Goal: Information Seeking & Learning: Learn about a topic

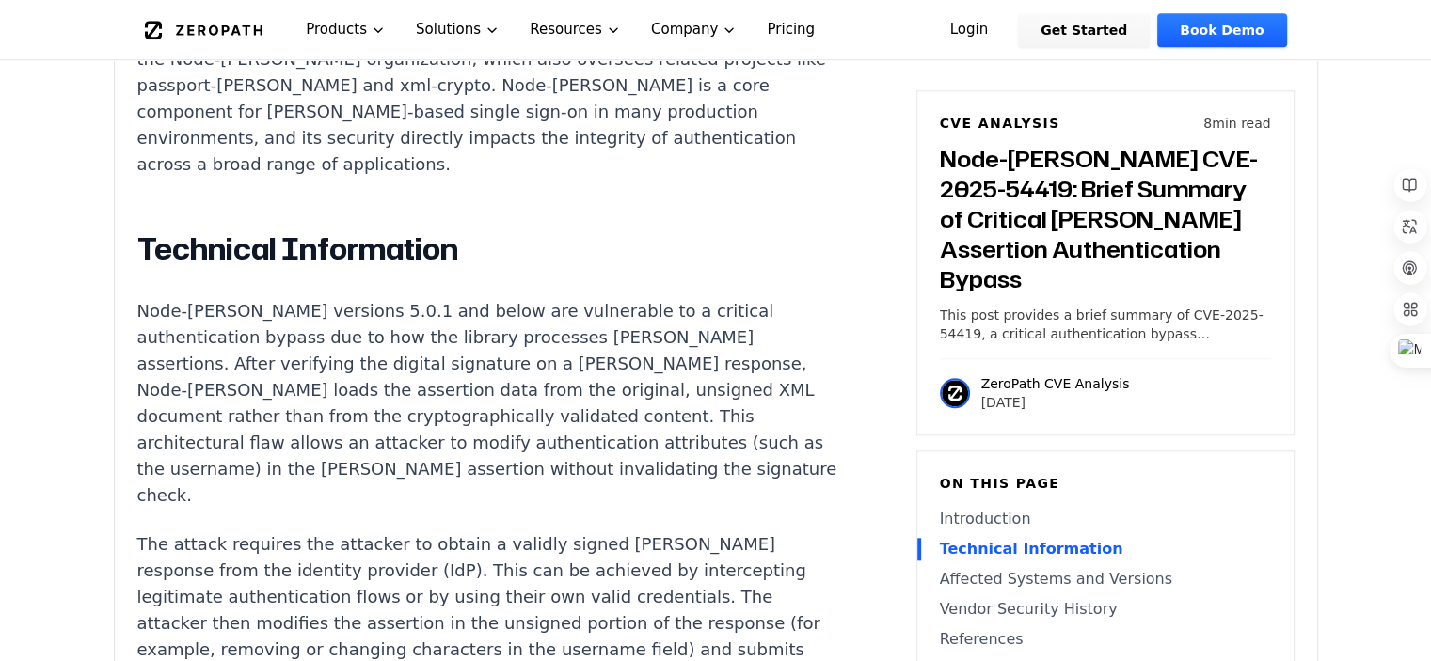
scroll to position [1882, 0]
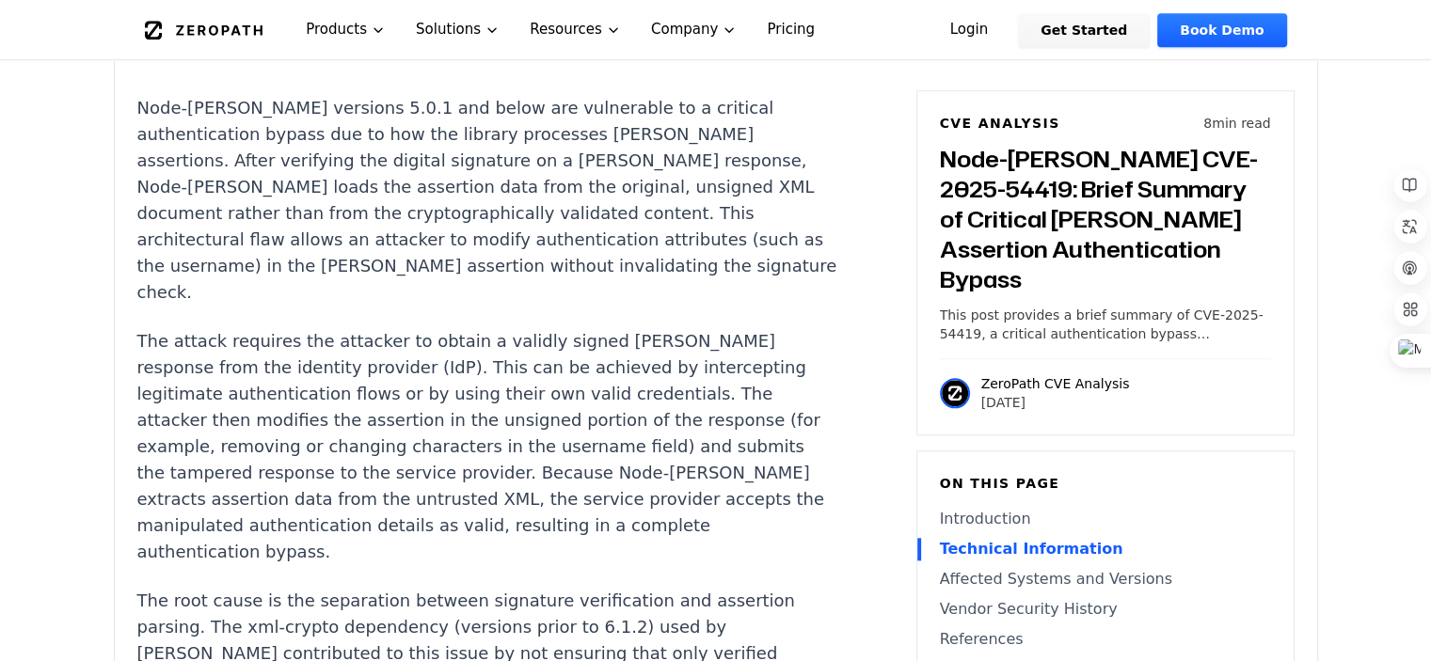
drag, startPoint x: 214, startPoint y: 326, endPoint x: 617, endPoint y: 339, distance: 403.8
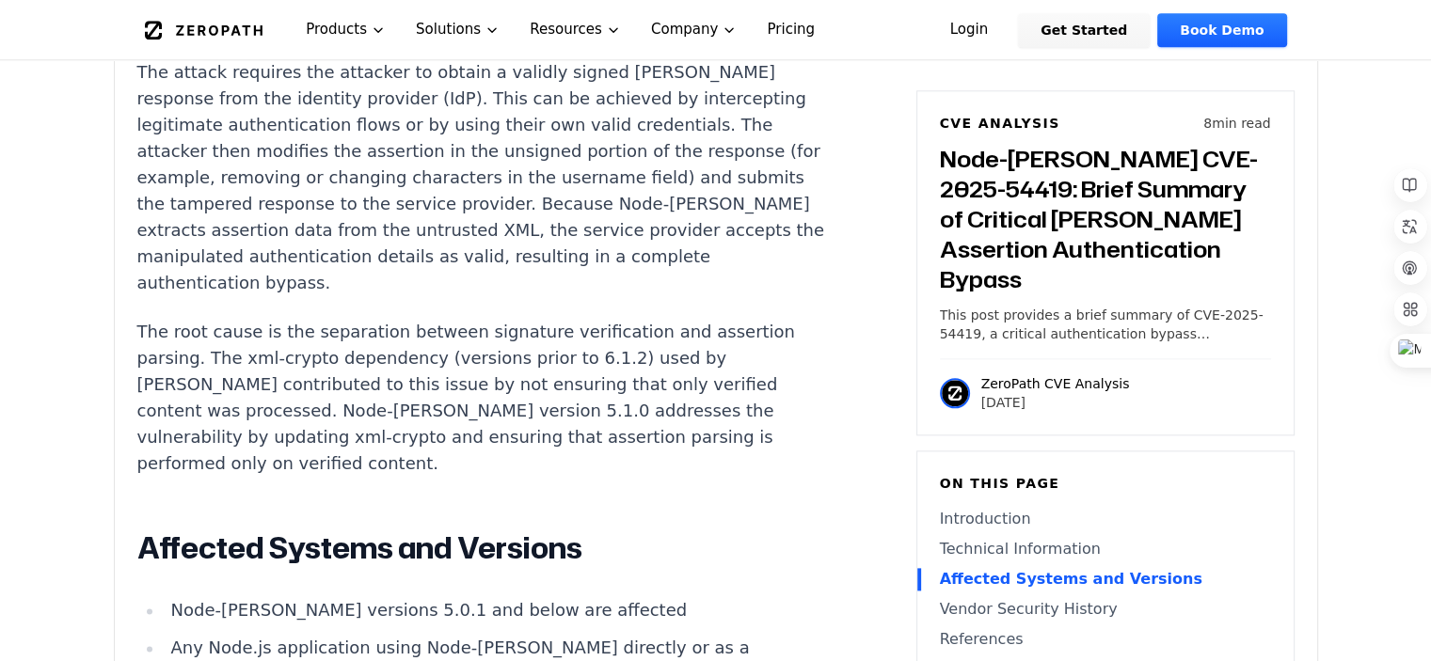
scroll to position [2164, 0]
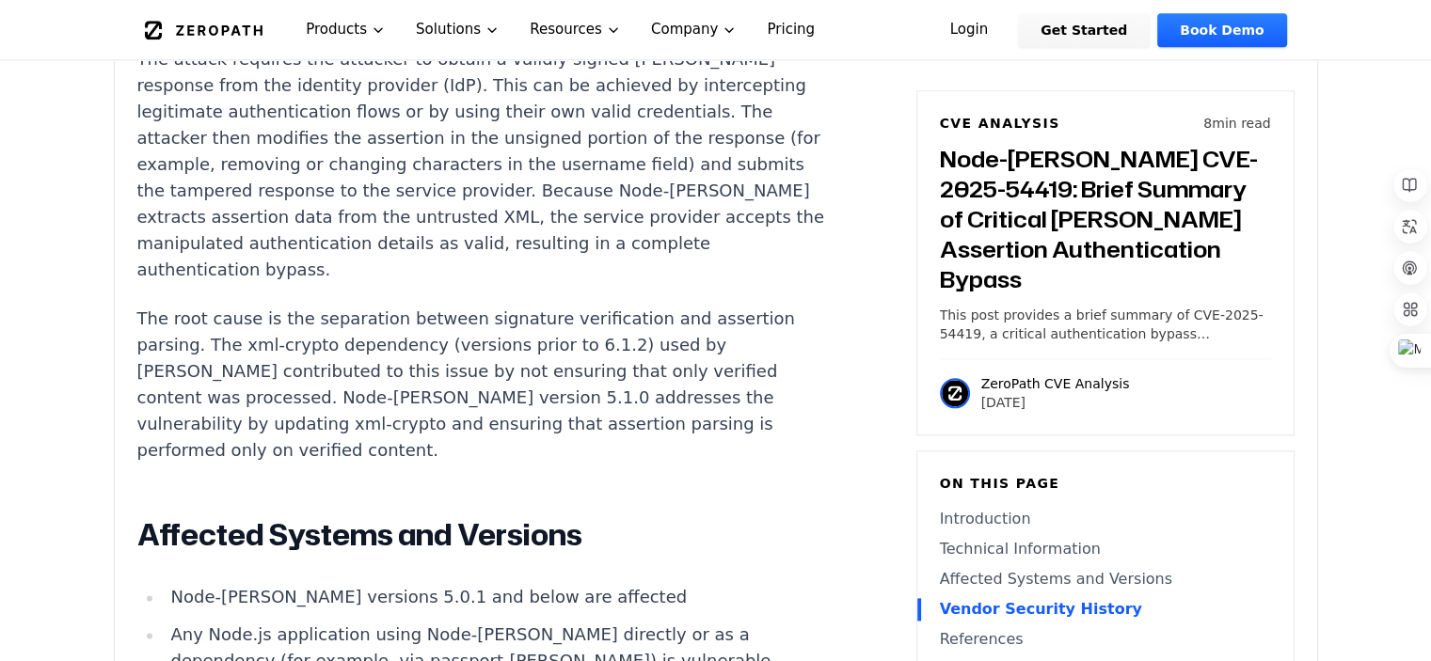
drag, startPoint x: 349, startPoint y: 351, endPoint x: 691, endPoint y: 349, distance: 341.5
drag, startPoint x: 580, startPoint y: 353, endPoint x: 405, endPoint y: 352, distance: 175.0
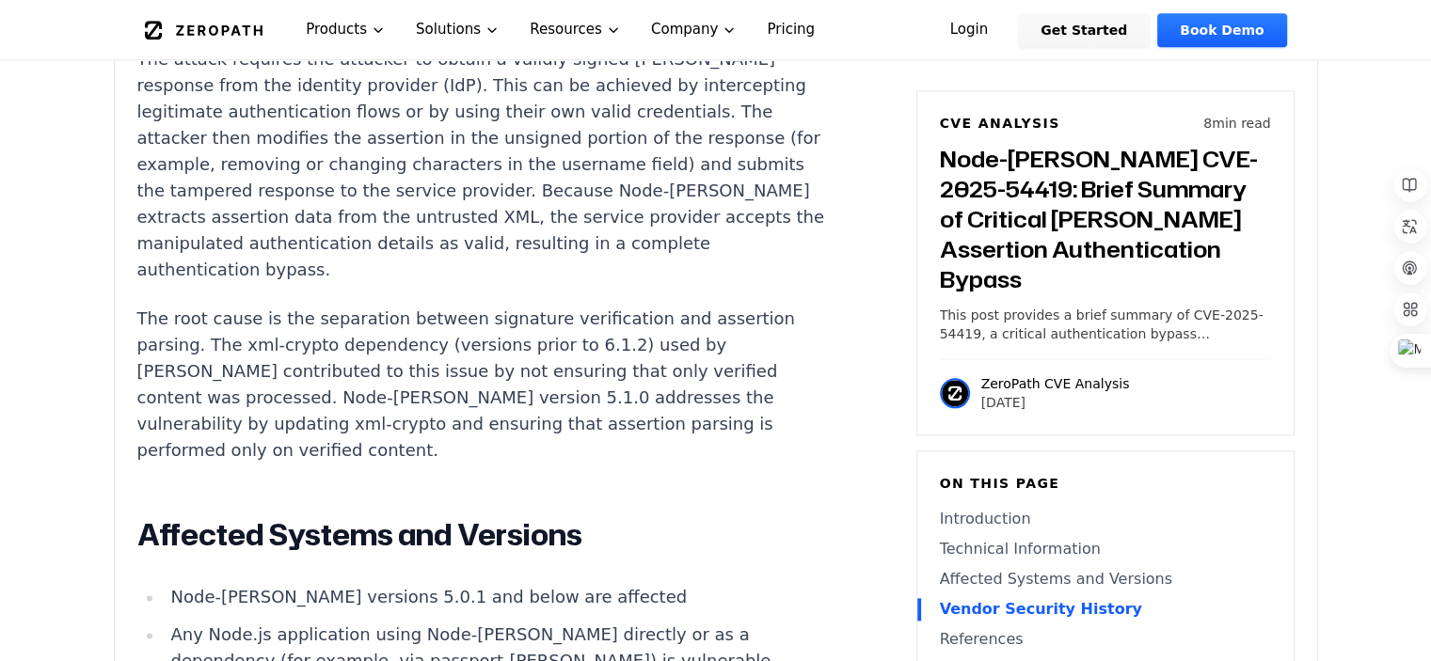
drag, startPoint x: 546, startPoint y: 383, endPoint x: 788, endPoint y: 393, distance: 242.0
click at [788, 393] on article "Introduction Attackers can manipulate [PERSON_NAME] authentication details in N…" at bounding box center [515, 405] width 756 height 2239
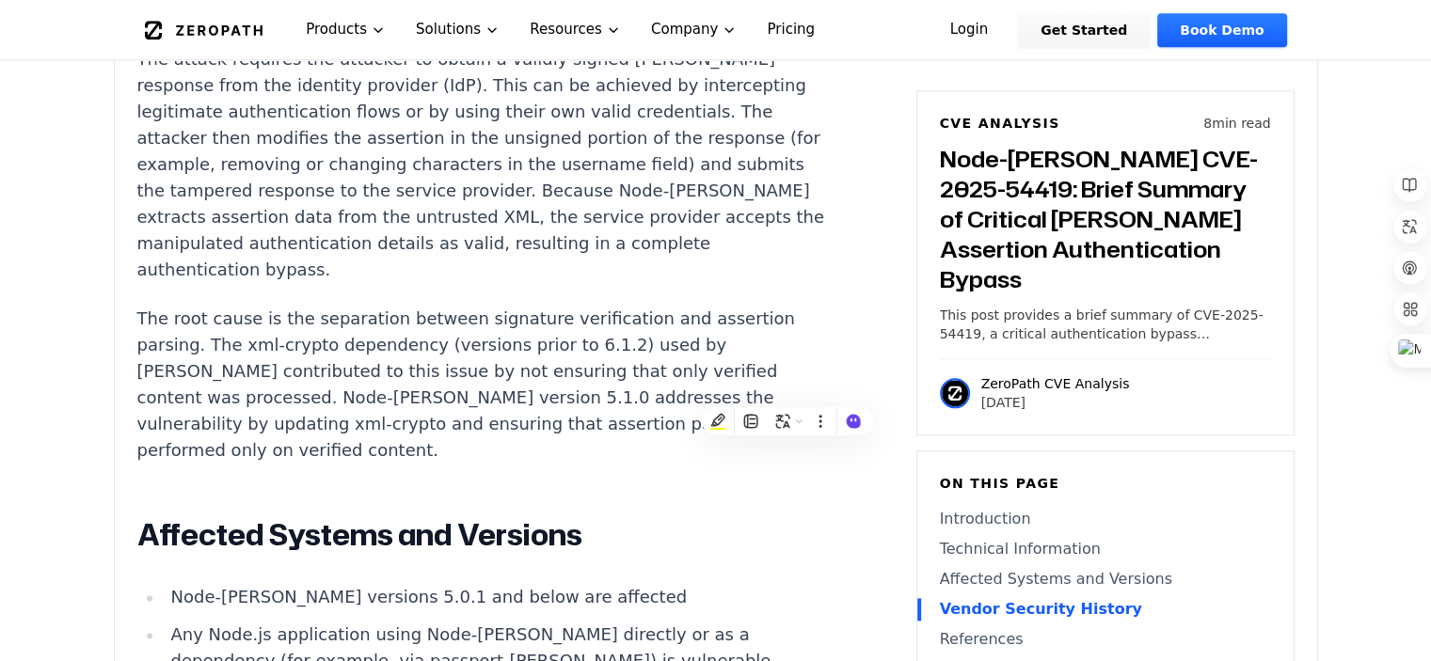
click at [711, 333] on div "Introduction Attackers can manipulate [PERSON_NAME] authentication details in N…" at bounding box center [487, 400] width 700 height 2228
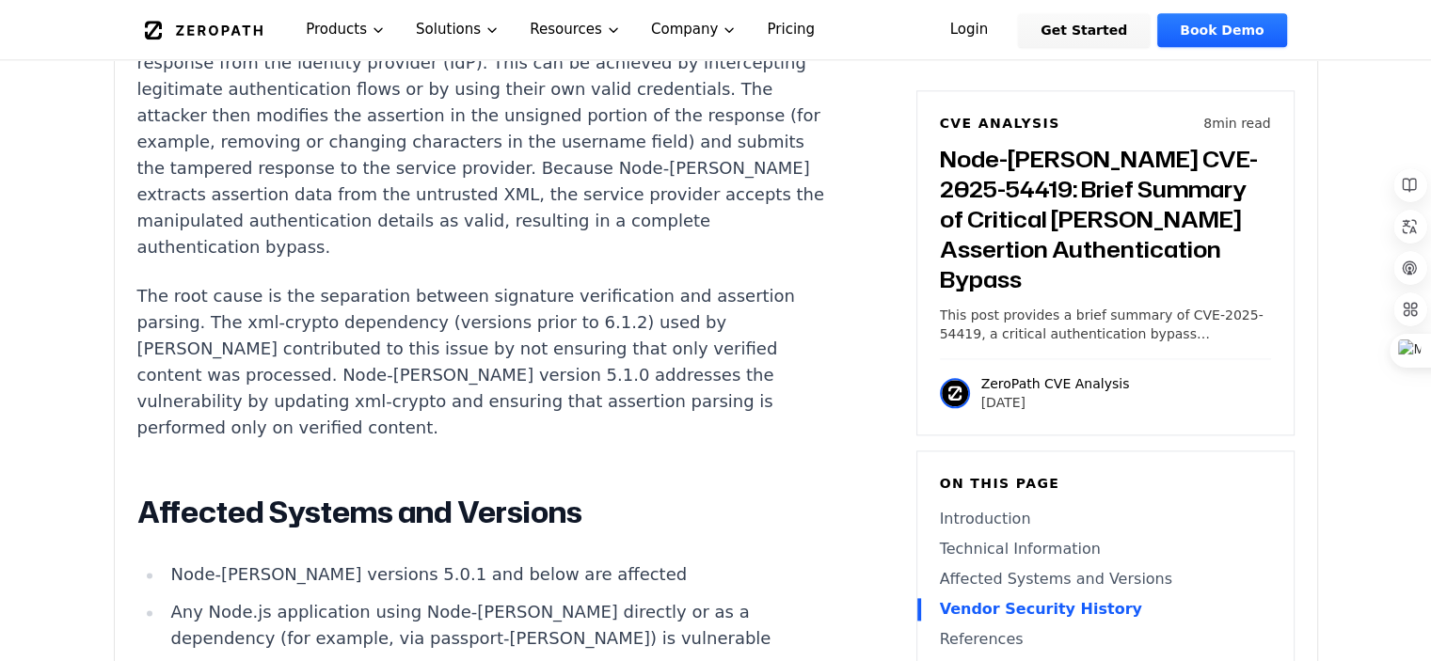
drag, startPoint x: 429, startPoint y: 346, endPoint x: 666, endPoint y: 359, distance: 237.5
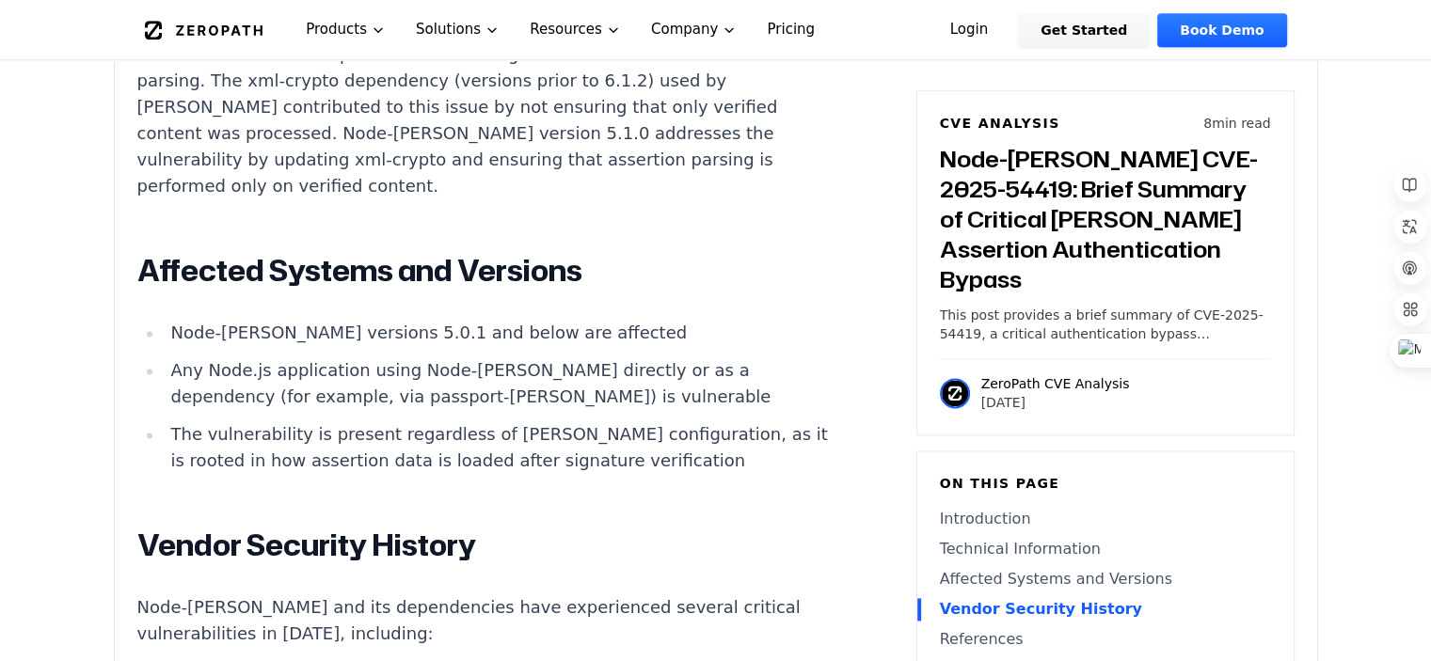
scroll to position [2563, 0]
